Goal: Check status: Check status

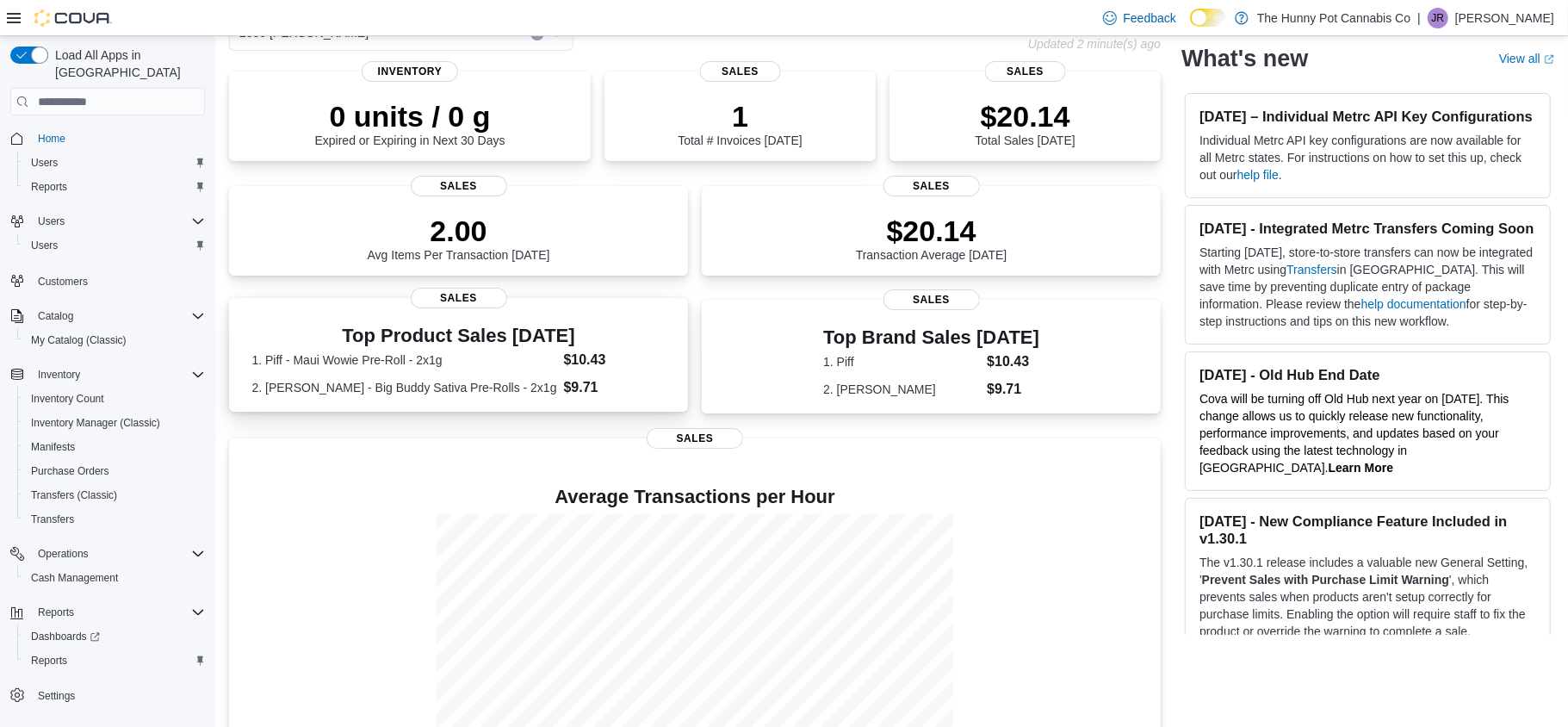
scroll to position [180, 0]
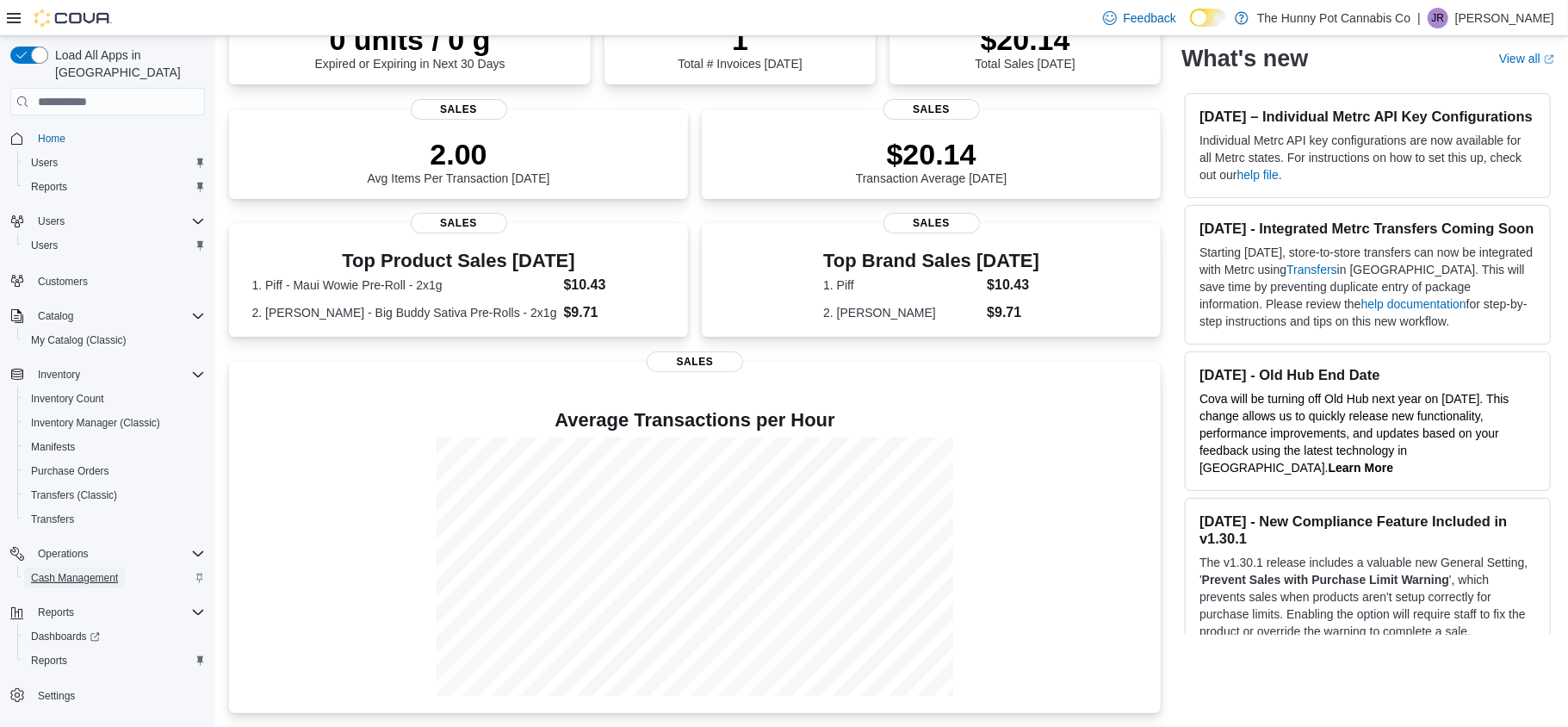
click at [119, 568] on link "Cash Management" at bounding box center [74, 577] width 100 height 20
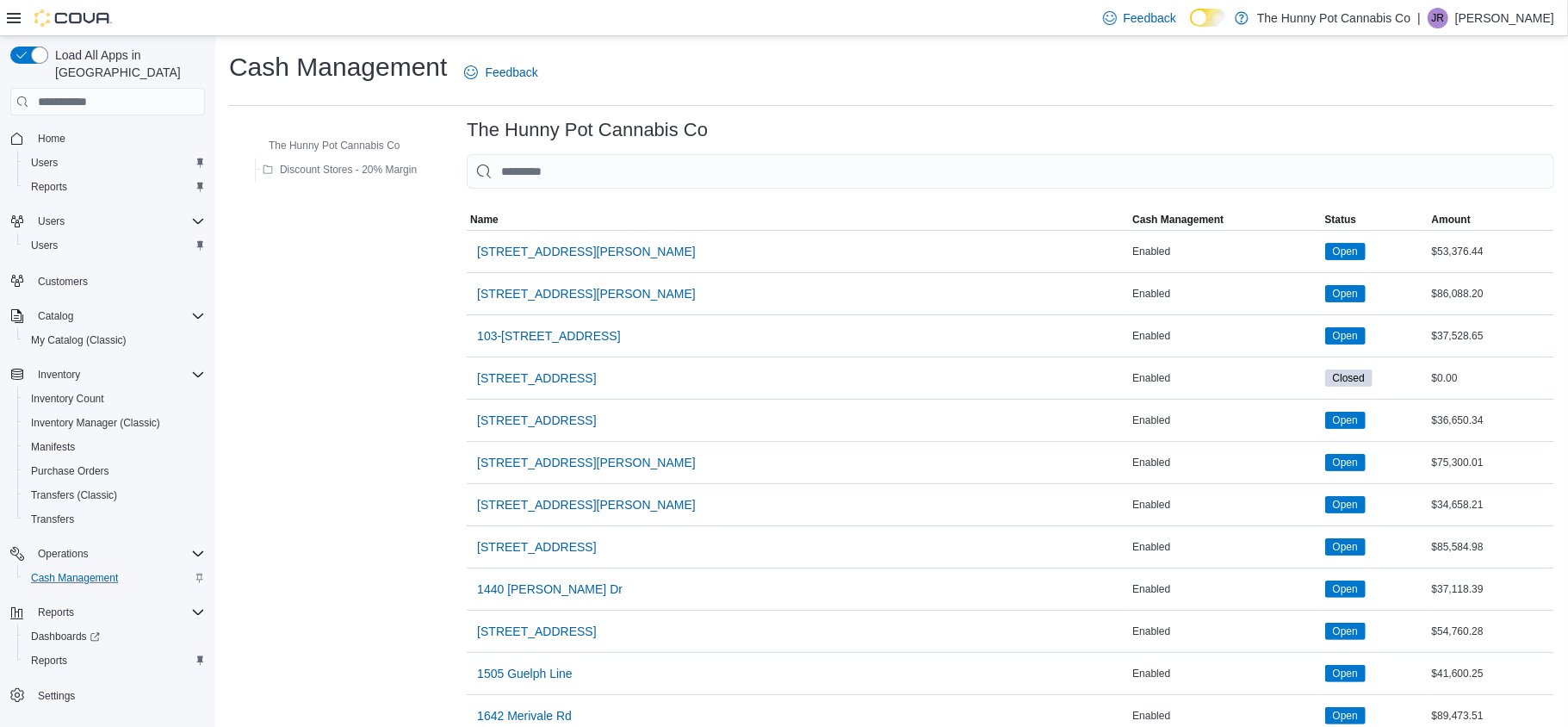
scroll to position [319, 0]
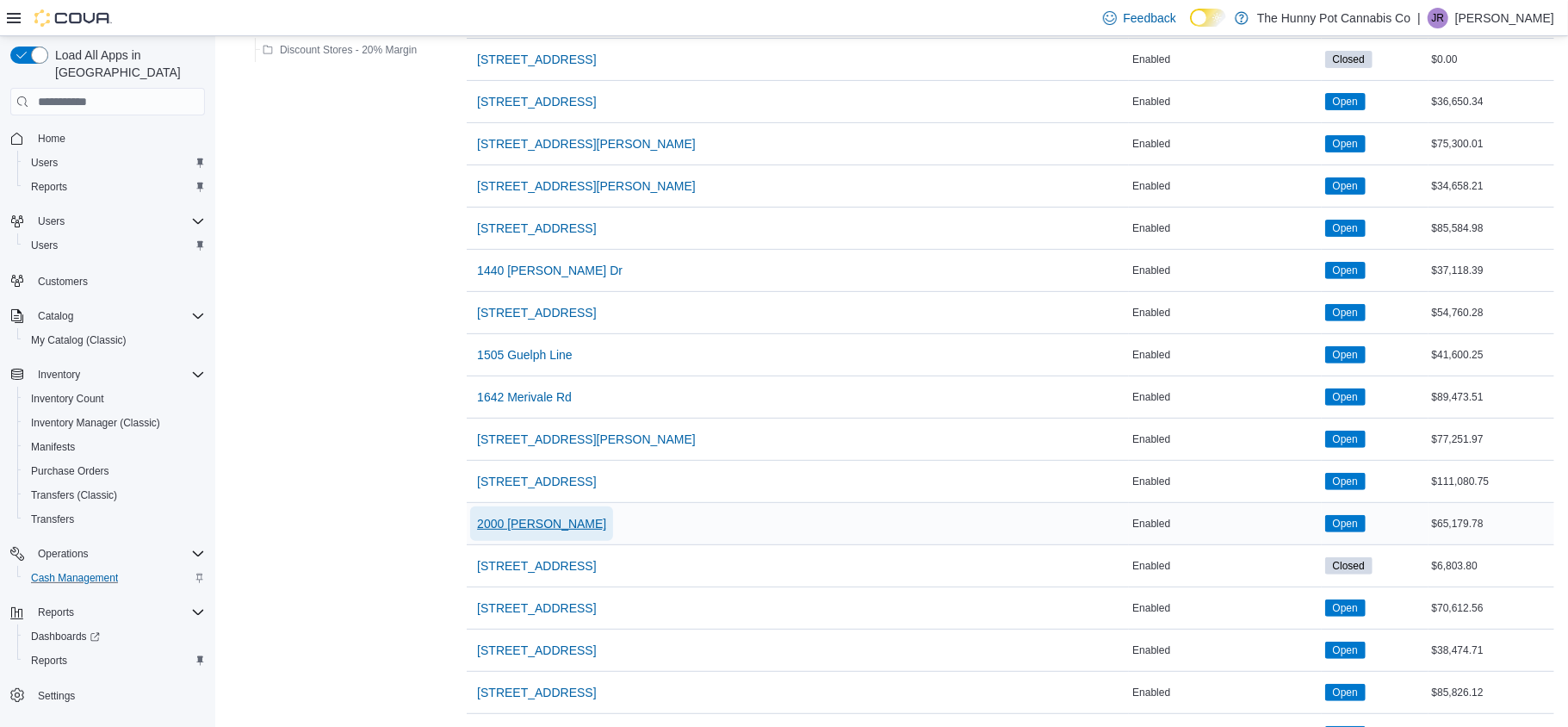
click at [514, 528] on span "2000 [PERSON_NAME]" at bounding box center [542, 524] width 129 height 18
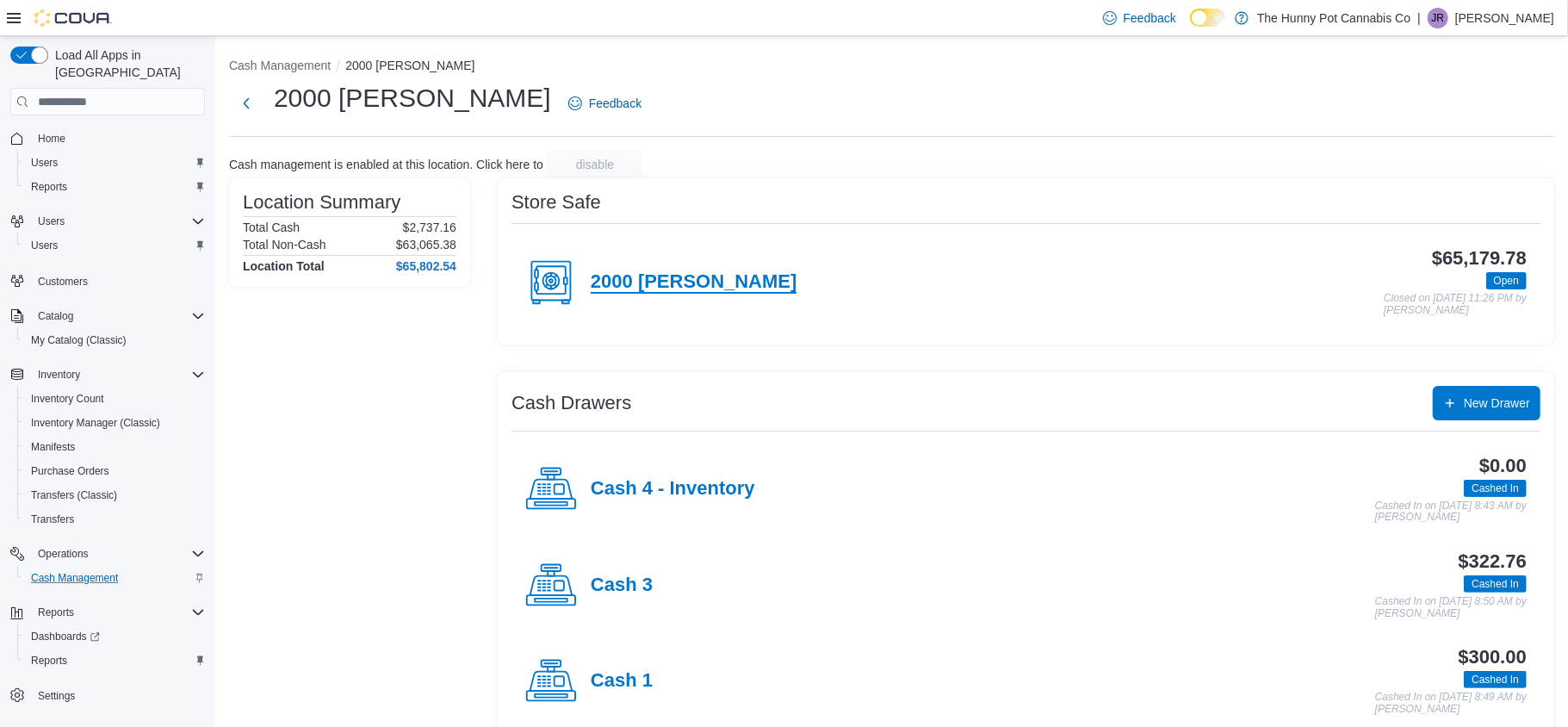
click at [684, 293] on h4 "2000 [PERSON_NAME]" at bounding box center [694, 282] width 206 height 22
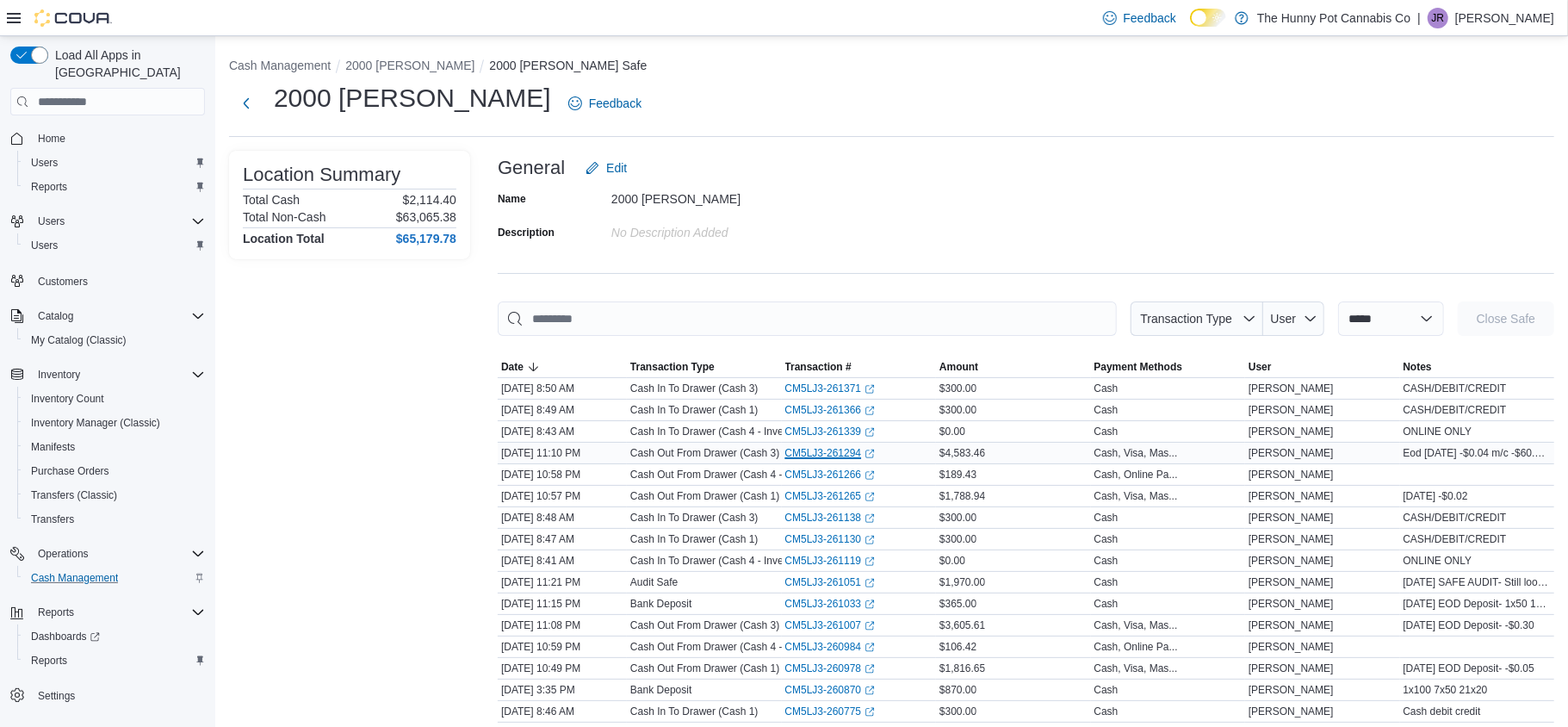
click at [820, 453] on link "CM5LJ3-261294 (opens in a new tab or window)" at bounding box center [831, 453] width 91 height 14
click at [49, 654] on span "Reports" at bounding box center [48, 661] width 36 height 14
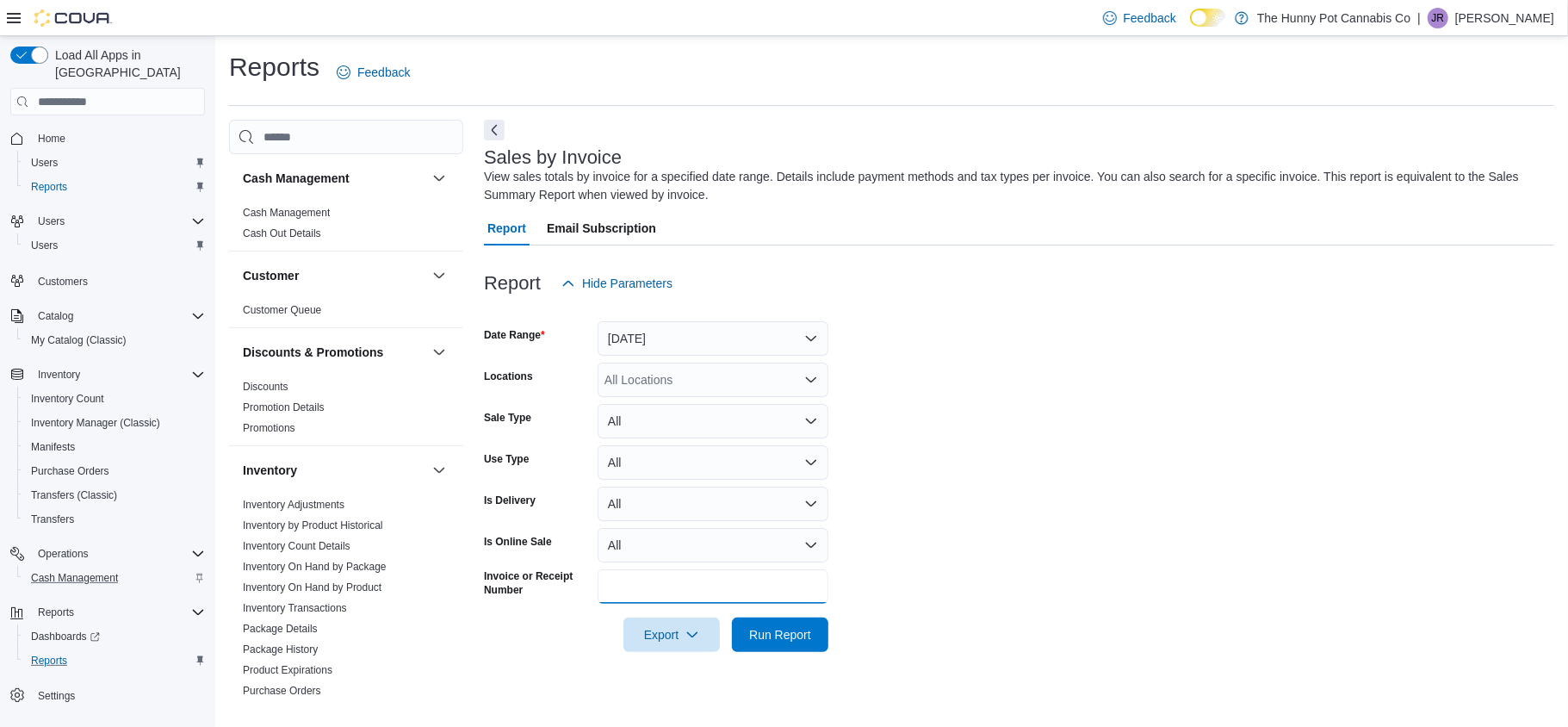
click at [660, 582] on input "Invoice or Receipt Number" at bounding box center [714, 586] width 231 height 34
paste input "**********"
type input "**********"
click at [732, 618] on button "Run Report" at bounding box center [780, 634] width 97 height 34
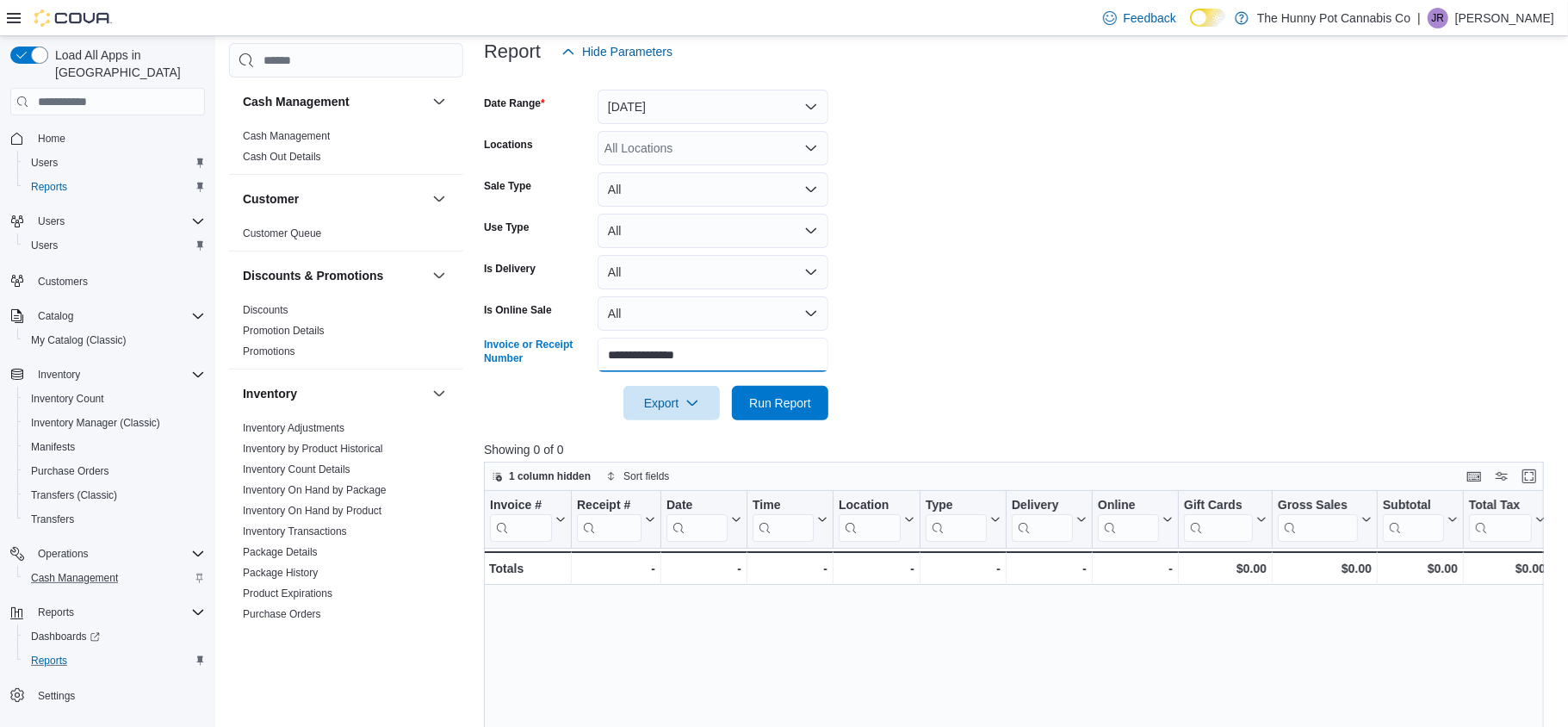
scroll to position [250, 0]
